Goal: Share content

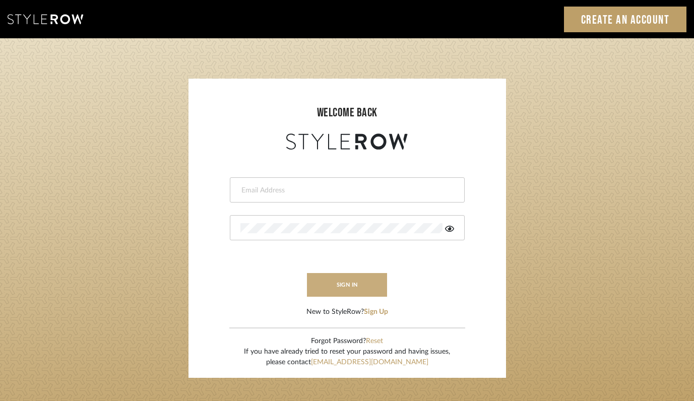
type input "felicia@onyxandoakinteriors.com"
click at [357, 284] on button "sign in" at bounding box center [347, 285] width 81 height 24
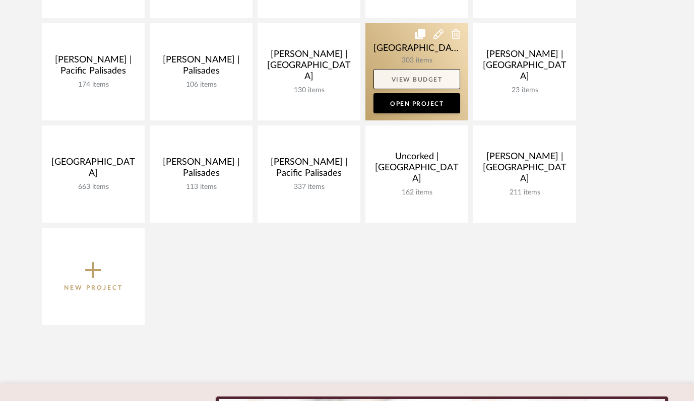
scroll to position [352, 0]
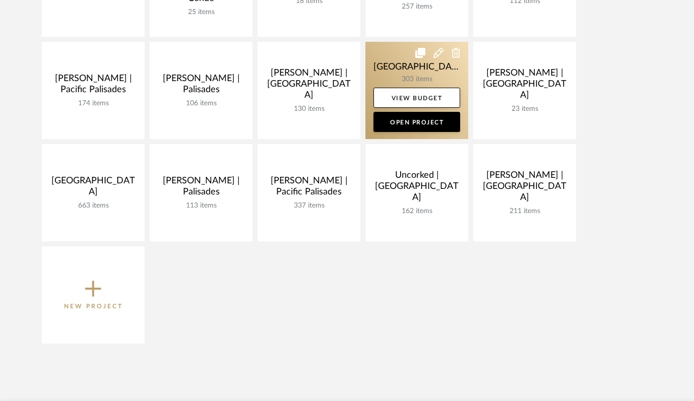
click at [384, 69] on link at bounding box center [416, 90] width 103 height 97
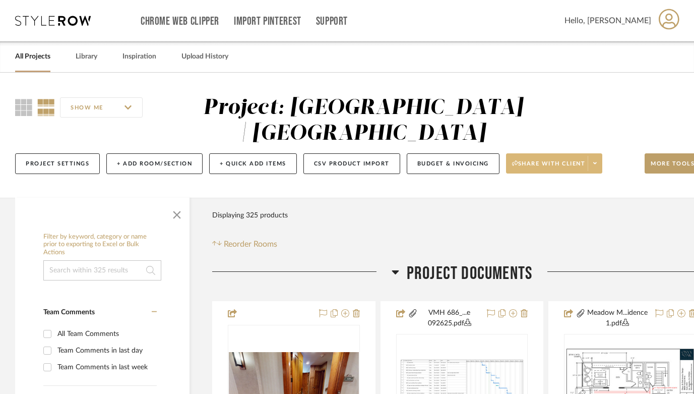
click at [564, 171] on span "Share with client" at bounding box center [549, 167] width 74 height 15
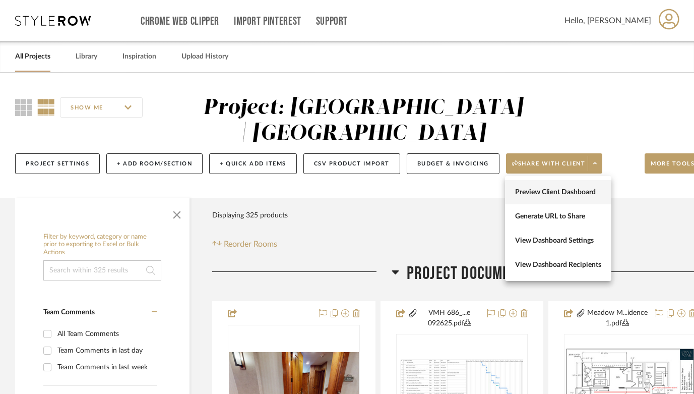
click at [561, 195] on span "Preview Client Dashboard" at bounding box center [558, 192] width 86 height 9
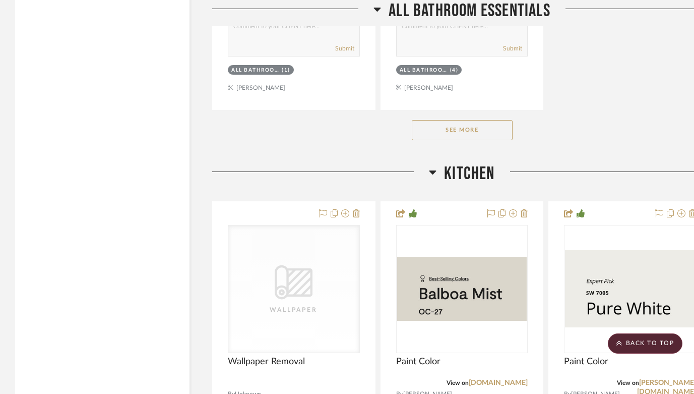
scroll to position [6890, 0]
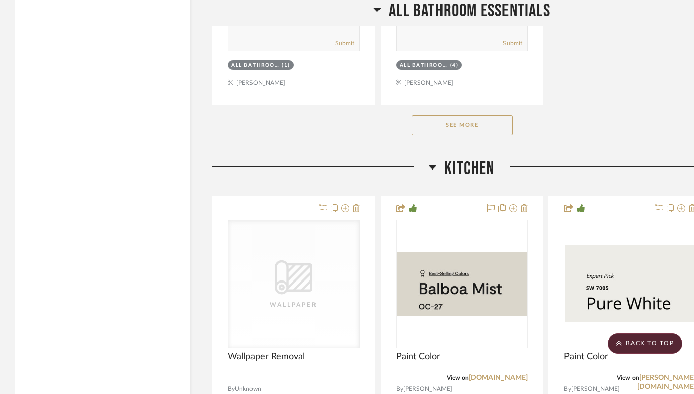
click at [503, 120] on button "See More" at bounding box center [462, 125] width 101 height 20
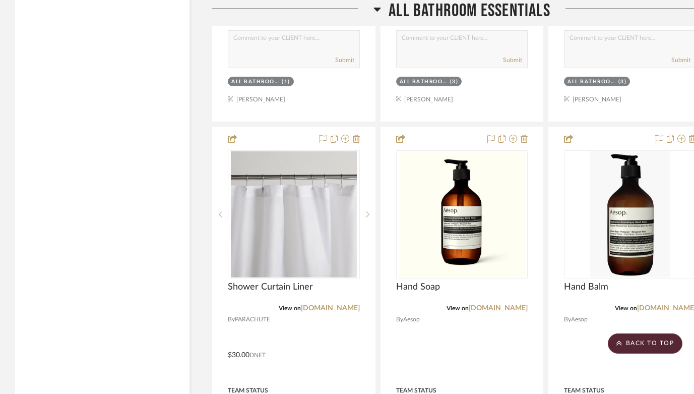
scroll to position [7932, 0]
